Goal: Task Accomplishment & Management: Manage account settings

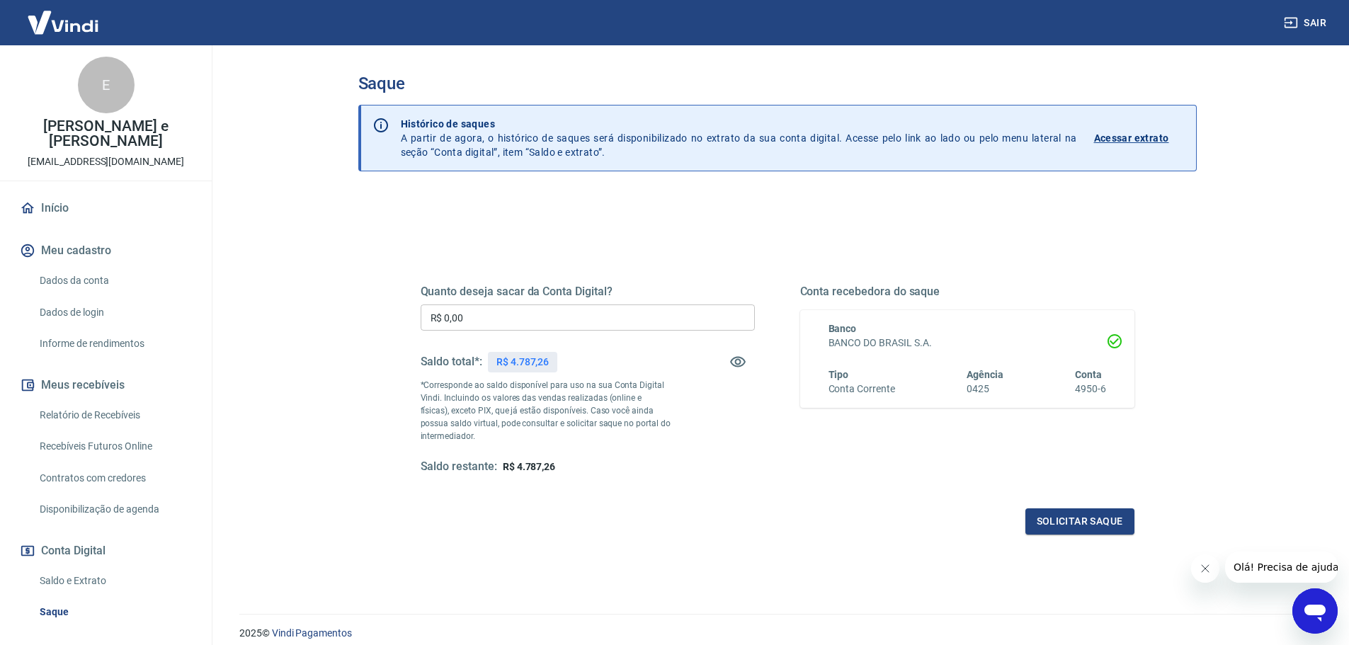
click at [562, 328] on input "R$ 0,00" at bounding box center [588, 318] width 334 height 26
type input "R$ 3.787,26"
click at [1082, 524] on button "Solicitar saque" at bounding box center [1080, 522] width 109 height 26
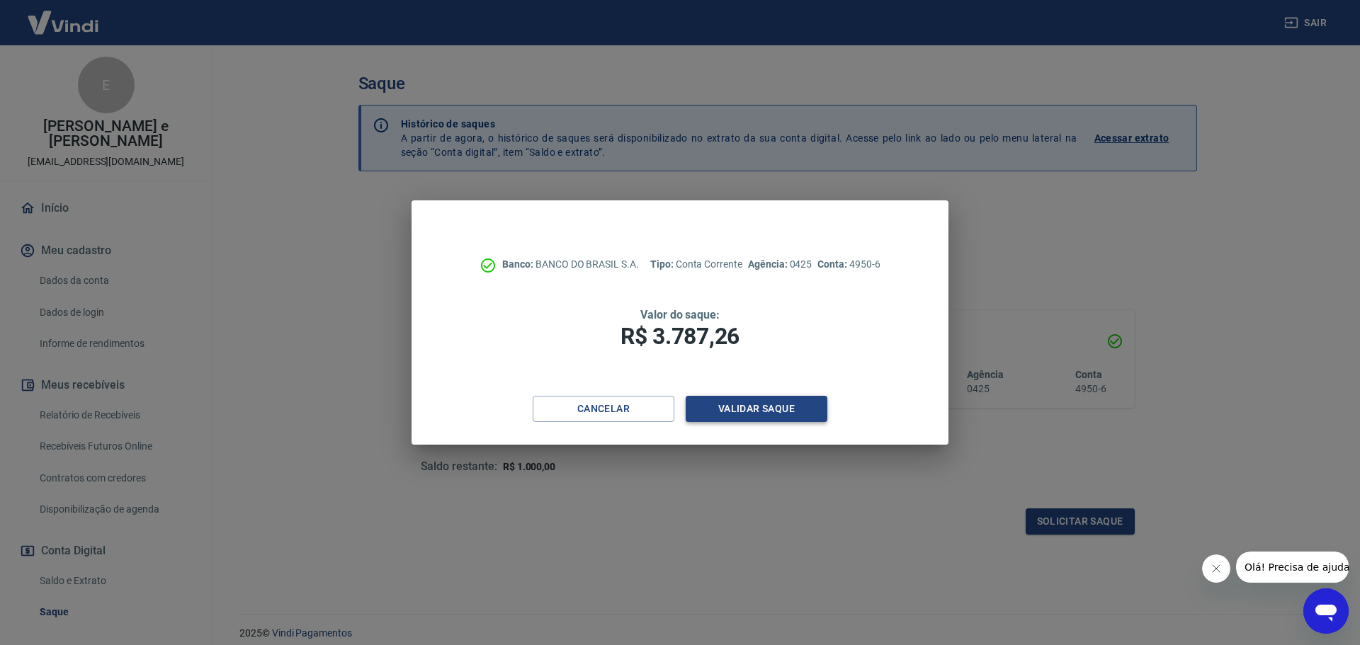
click at [764, 412] on button "Validar saque" at bounding box center [757, 409] width 142 height 26
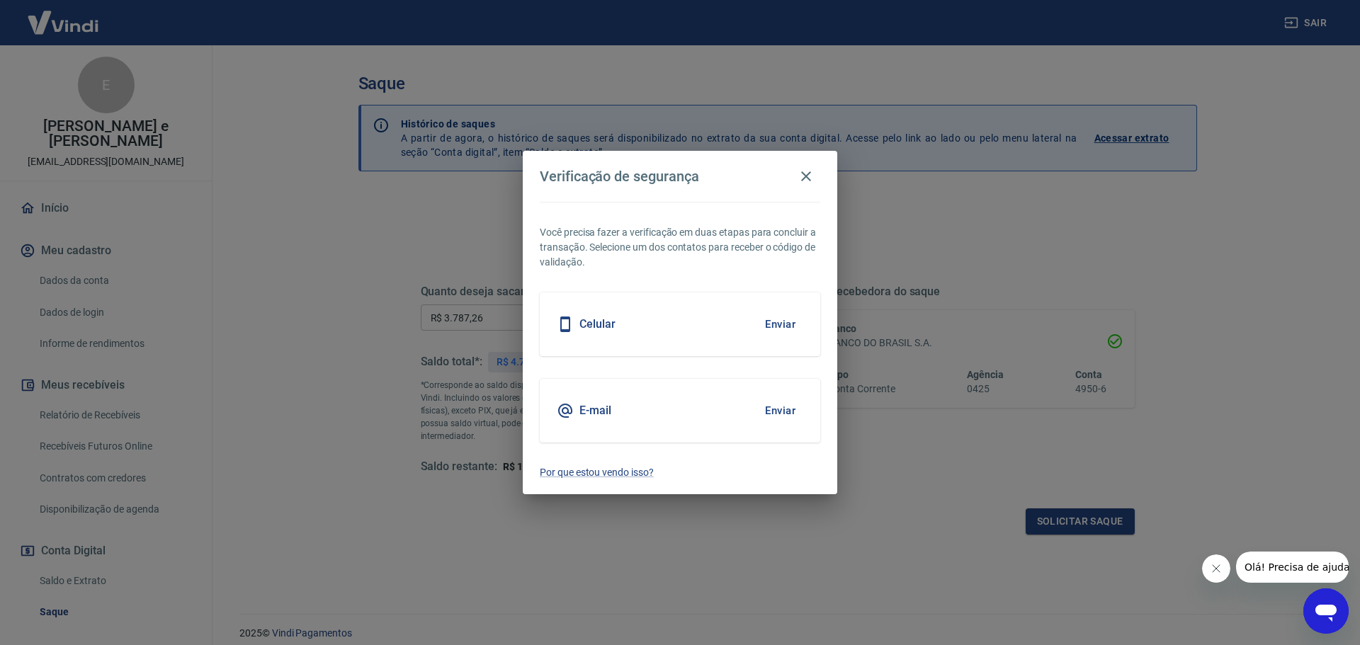
click at [766, 406] on button "Enviar" at bounding box center [780, 411] width 46 height 30
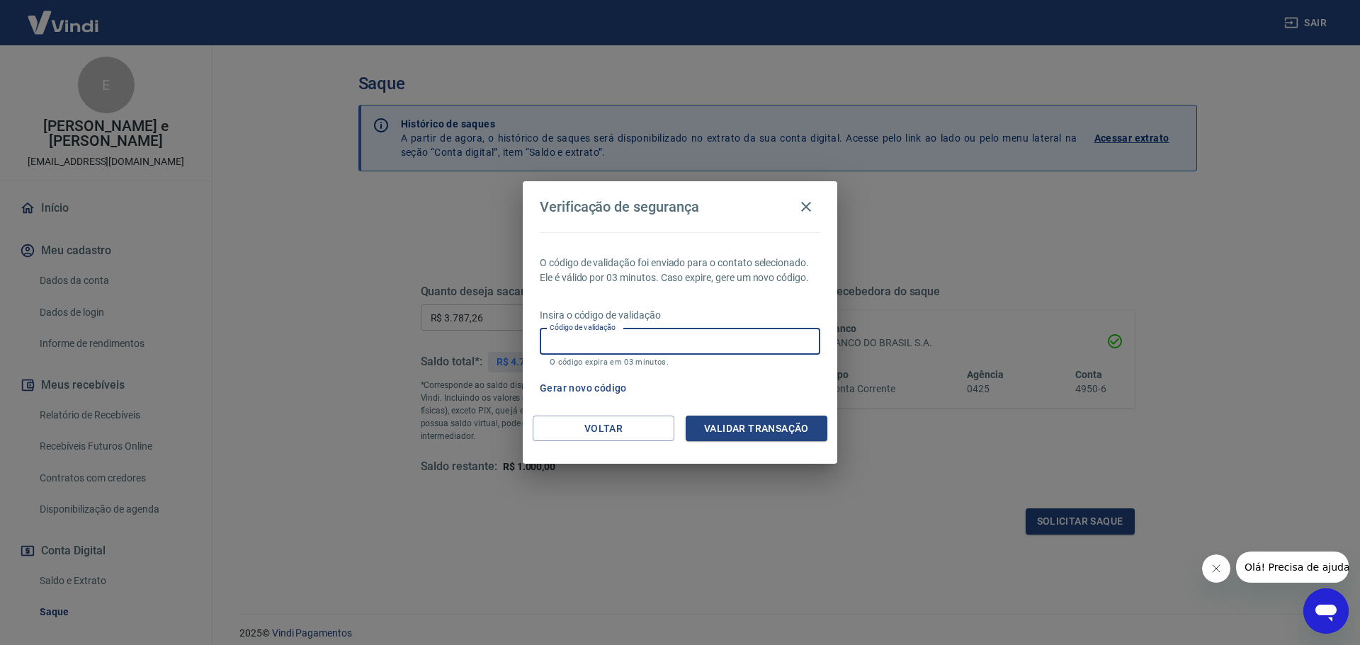
drag, startPoint x: 633, startPoint y: 342, endPoint x: 678, endPoint y: 353, distance: 46.0
click at [633, 342] on input "Código de validação" at bounding box center [680, 342] width 280 height 26
paste input "335898"
type input "335898"
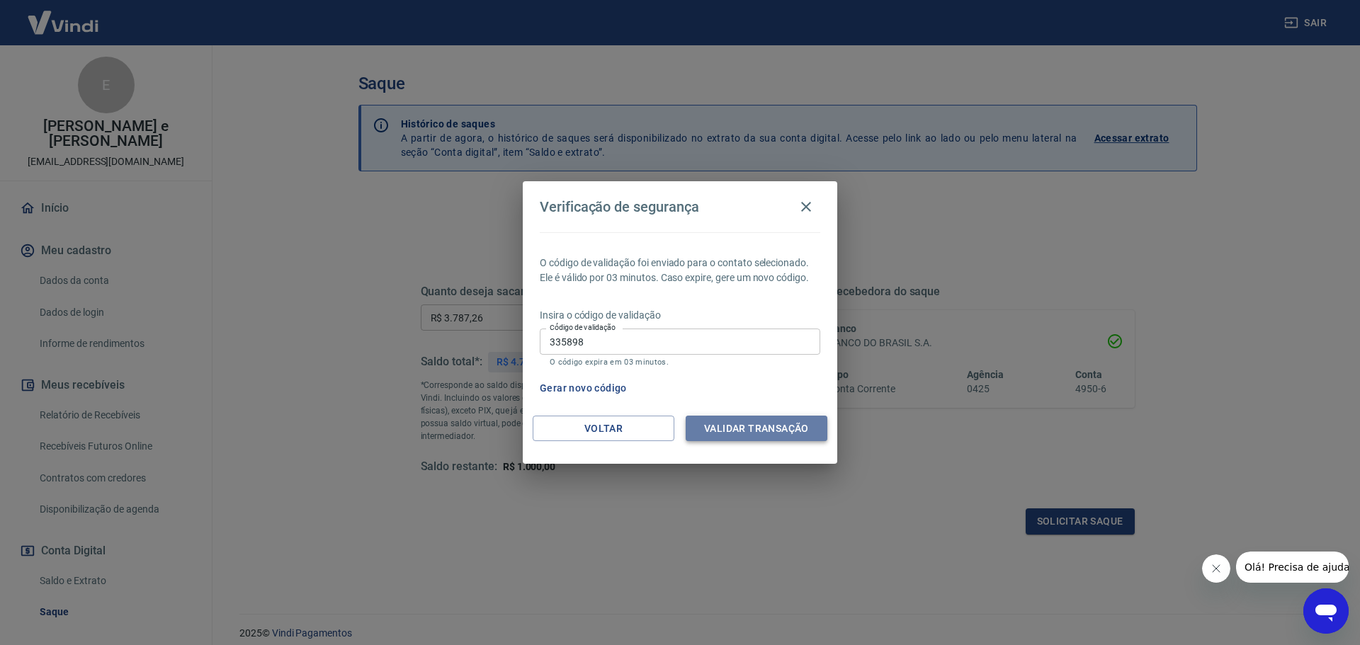
click at [755, 431] on button "Validar transação" at bounding box center [757, 429] width 142 height 26
